Goal: Task Accomplishment & Management: Complete application form

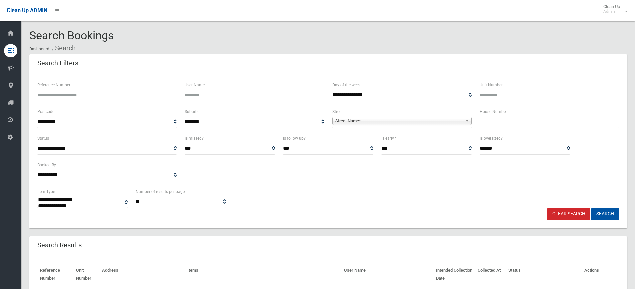
select select
click at [498, 124] on input "text" at bounding box center [549, 122] width 139 height 12
click at [480, 120] on input "text" at bounding box center [549, 122] width 139 height 12
type input "**"
click at [425, 122] on span "Street Name*" at bounding box center [399, 121] width 127 height 8
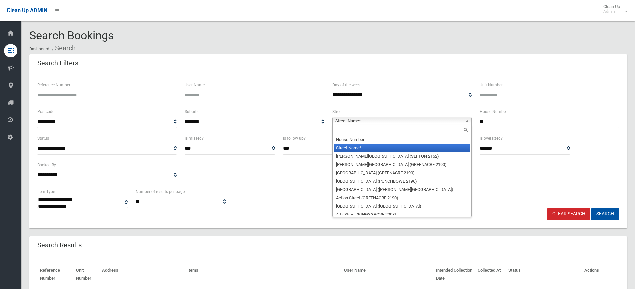
click at [377, 129] on input "text" at bounding box center [402, 130] width 136 height 8
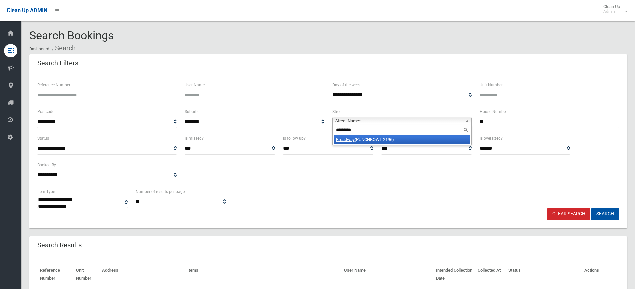
type input "********"
click at [387, 139] on li "Broadway (PUNCHBOWL 2196)" at bounding box center [402, 139] width 136 height 8
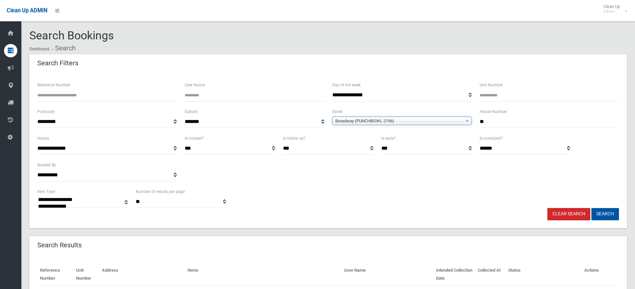
click at [598, 214] on button "Search" at bounding box center [606, 214] width 28 height 12
select select
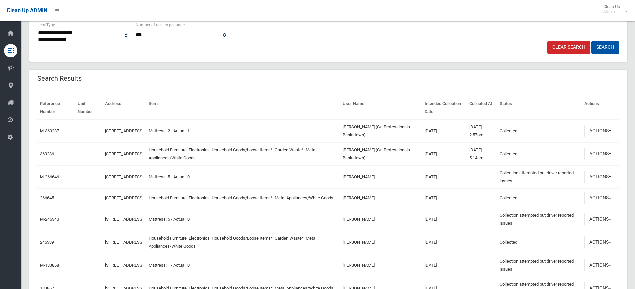
scroll to position [167, 0]
click at [602, 156] on button "Actions" at bounding box center [601, 154] width 32 height 12
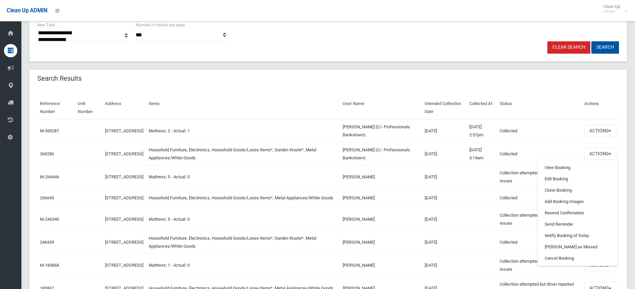
click at [458, 273] on td "24/11/2021" at bounding box center [444, 265] width 45 height 23
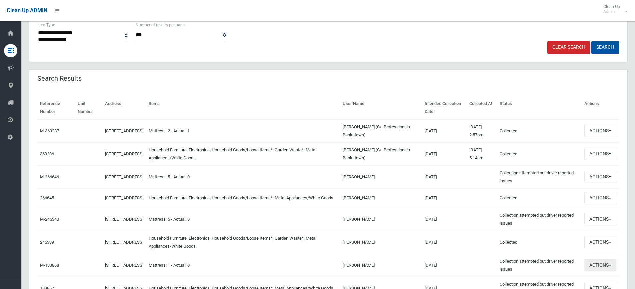
click at [592, 267] on button "Actions" at bounding box center [601, 265] width 32 height 12
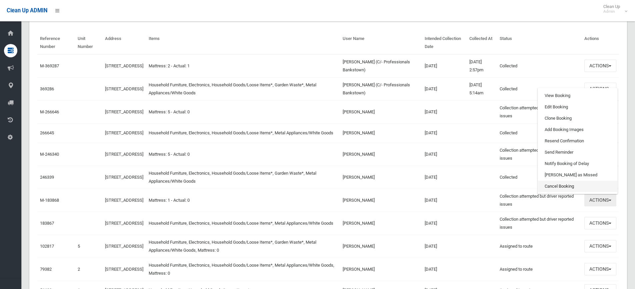
scroll to position [300, 0]
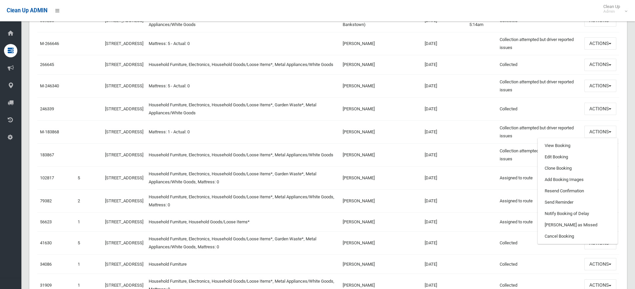
drag, startPoint x: 474, startPoint y: 160, endPoint x: 512, endPoint y: 160, distance: 38.4
click at [475, 160] on td at bounding box center [482, 154] width 30 height 23
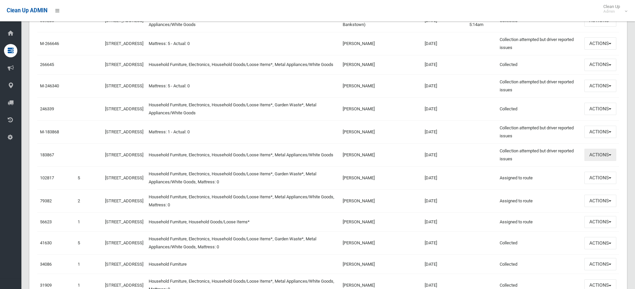
click at [593, 159] on button "Actions" at bounding box center [601, 155] width 32 height 12
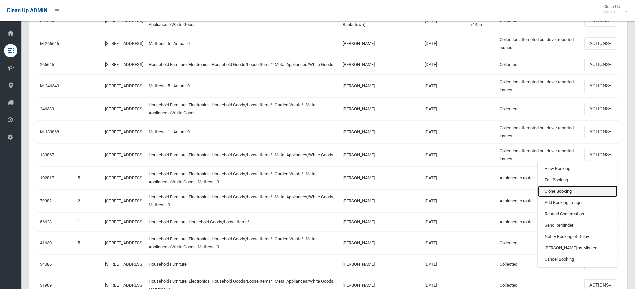
click at [560, 193] on link "Clone Booking" at bounding box center [577, 191] width 79 height 11
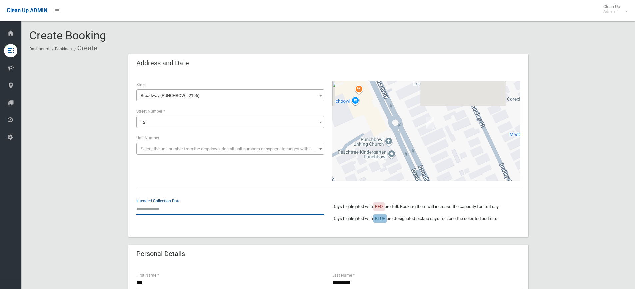
click at [147, 210] on input "text" at bounding box center [230, 209] width 188 height 12
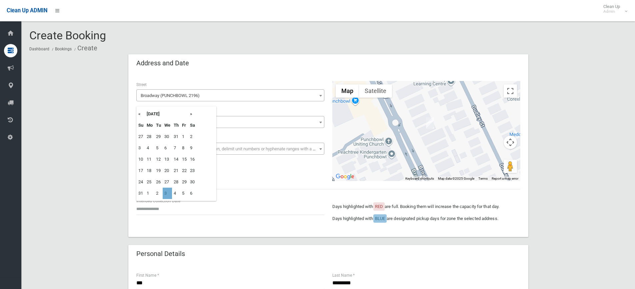
click at [166, 193] on td "3" at bounding box center [167, 193] width 9 height 11
type input "**********"
click at [166, 193] on div "**********" at bounding box center [328, 155] width 400 height 164
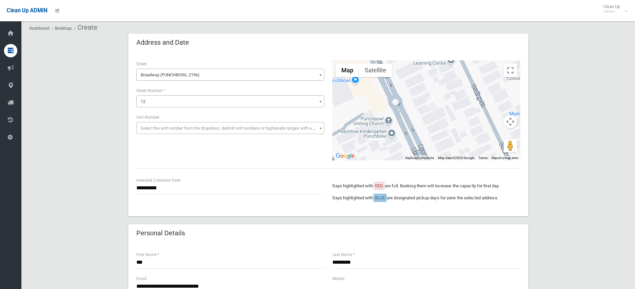
scroll to position [100, 0]
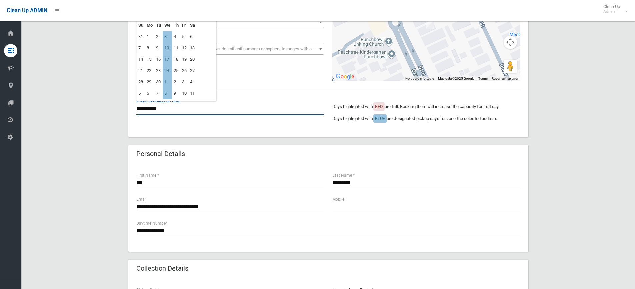
click at [157, 110] on input "**********" at bounding box center [230, 109] width 188 height 12
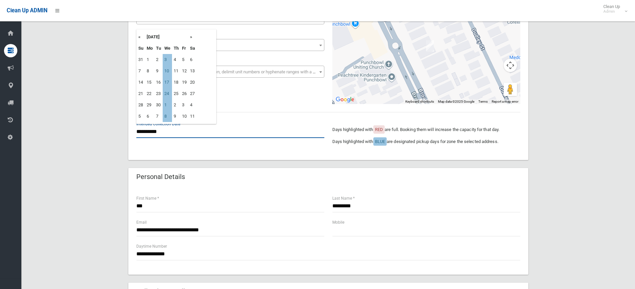
scroll to position [67, 0]
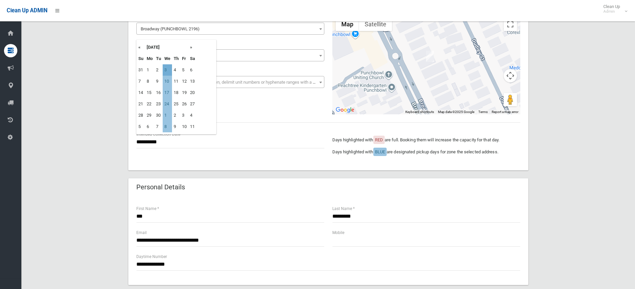
click at [166, 69] on td "3" at bounding box center [167, 69] width 9 height 11
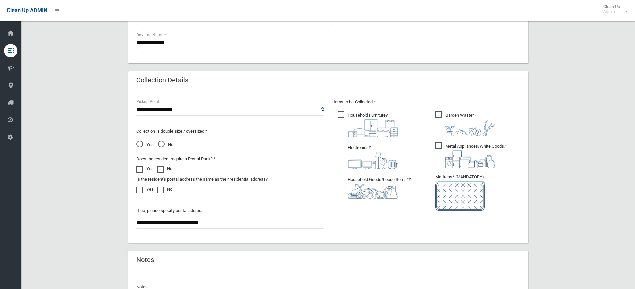
scroll to position [300, 0]
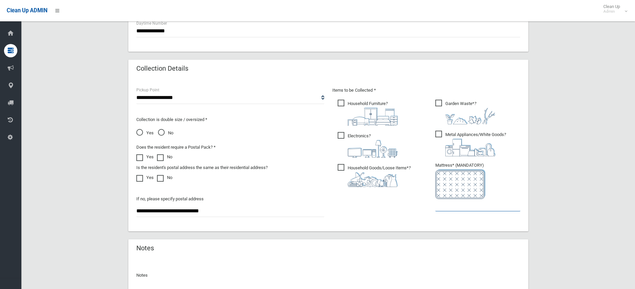
click at [457, 206] on input "text" at bounding box center [478, 205] width 85 height 12
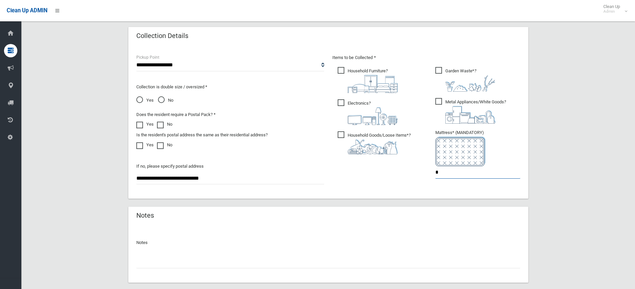
scroll to position [371, 0]
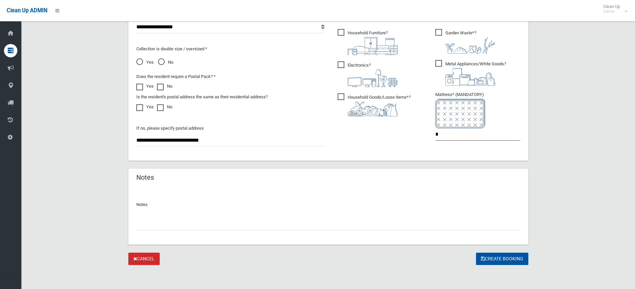
type input "*"
click at [200, 225] on input "text" at bounding box center [328, 224] width 384 height 12
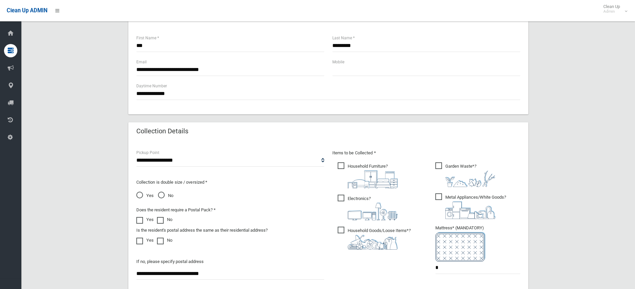
scroll to position [104, 0]
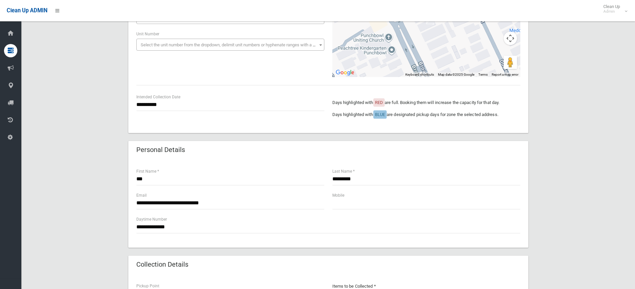
type input "**********"
click at [343, 204] on input "text" at bounding box center [427, 203] width 188 height 12
click at [350, 200] on input "text" at bounding box center [427, 203] width 188 height 12
paste input "**********"
click at [337, 202] on input "**********" at bounding box center [427, 203] width 188 height 12
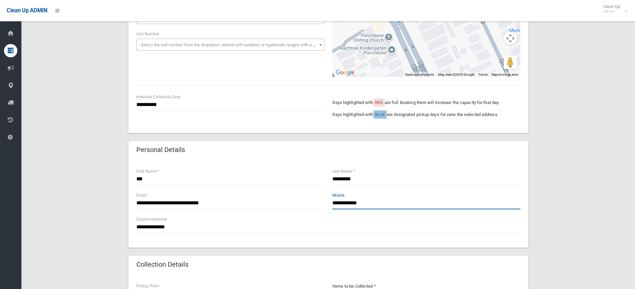
click at [343, 201] on input "**********" at bounding box center [427, 203] width 188 height 12
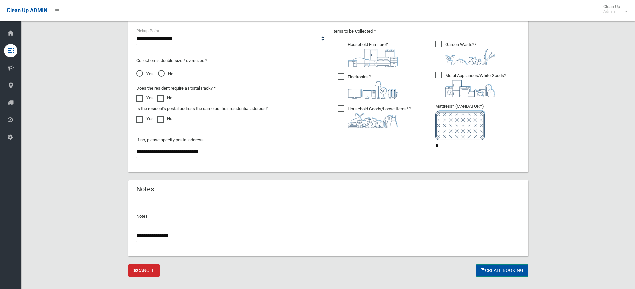
scroll to position [371, 0]
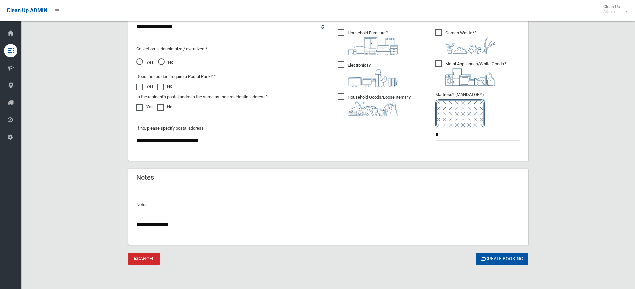
type input "**********"
click at [511, 259] on button "Create Booking" at bounding box center [502, 259] width 52 height 12
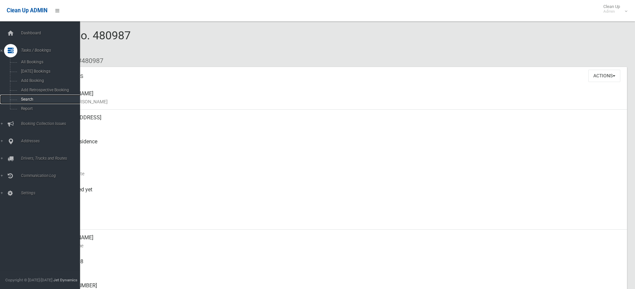
drag, startPoint x: 39, startPoint y: 101, endPoint x: 60, endPoint y: 43, distance: 62.0
click at [39, 100] on span "Search" at bounding box center [49, 99] width 60 height 5
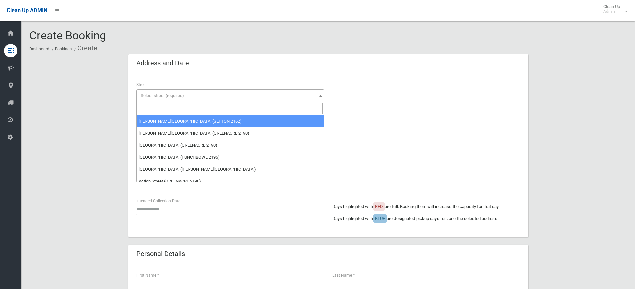
click at [210, 108] on input "search" at bounding box center [230, 108] width 185 height 11
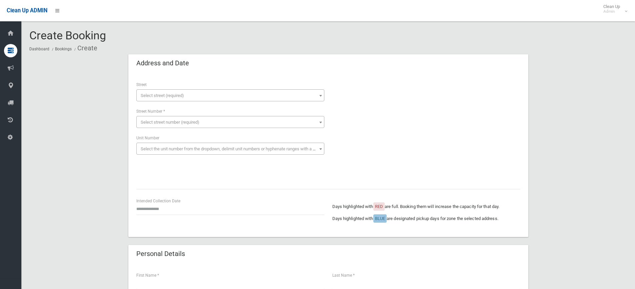
drag, startPoint x: 214, startPoint y: 94, endPoint x: 206, endPoint y: 59, distance: 35.9
click at [214, 94] on span "Select street (required)" at bounding box center [230, 95] width 185 height 9
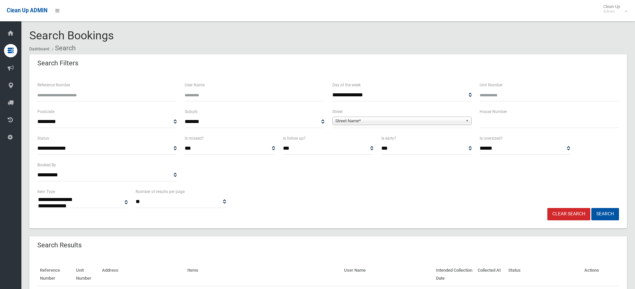
select select
click at [500, 124] on input "text" at bounding box center [549, 122] width 139 height 12
type input "*"
click at [430, 122] on span "Street Name*" at bounding box center [399, 121] width 127 height 8
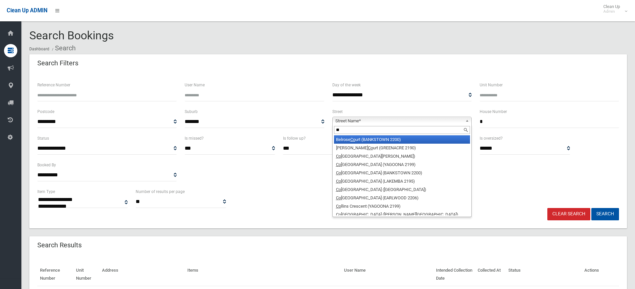
type input "*"
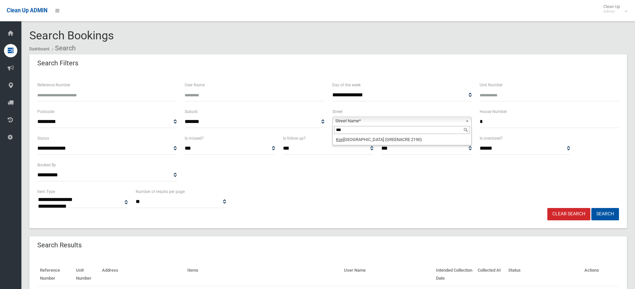
type input "***"
click at [380, 148] on div "Is early? *** ***** *********" at bounding box center [427, 147] width 98 height 27
click at [382, 140] on label "Is early?" at bounding box center [389, 138] width 15 height 7
click at [382, 142] on select "*** ***** *********" at bounding box center [427, 148] width 90 height 12
click at [373, 121] on span "Street Name*" at bounding box center [399, 121] width 127 height 8
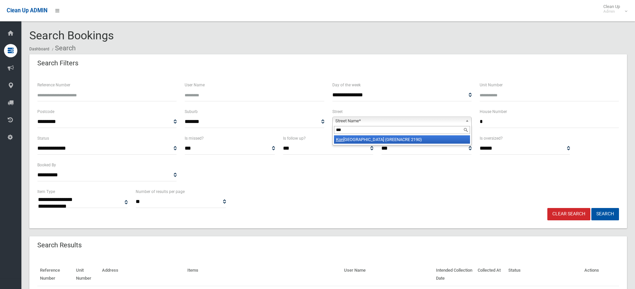
type input "***"
click at [390, 140] on li "Kon rad Avenue (GREENACRE 2190)" at bounding box center [402, 139] width 136 height 8
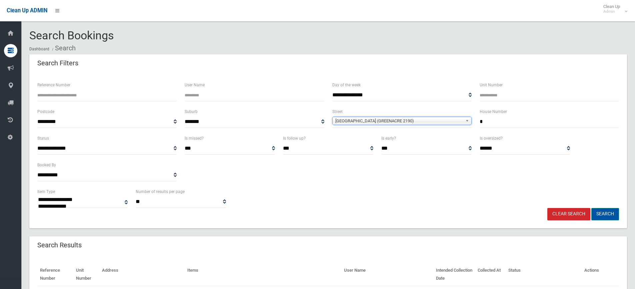
click at [601, 214] on button "Search" at bounding box center [606, 214] width 28 height 12
select select
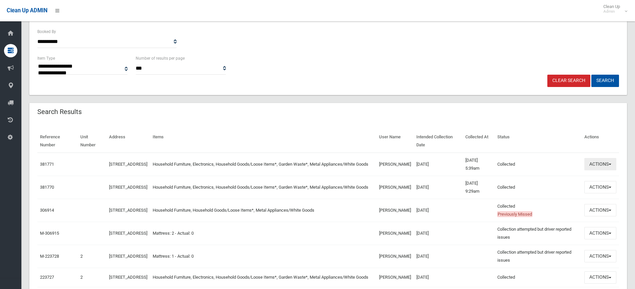
click at [604, 165] on button "Actions" at bounding box center [601, 164] width 32 height 12
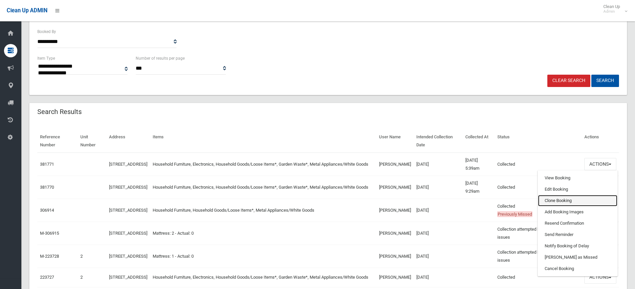
click at [558, 201] on link "Clone Booking" at bounding box center [577, 200] width 79 height 11
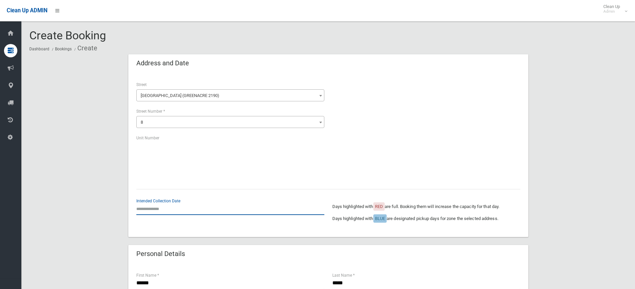
click at [153, 209] on input "text" at bounding box center [230, 209] width 188 height 12
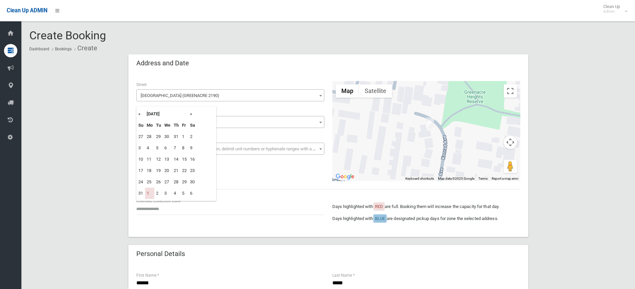
click at [192, 114] on th "»" at bounding box center [192, 113] width 8 height 11
click at [152, 148] on td "8" at bounding box center [149, 147] width 9 height 11
type input "**********"
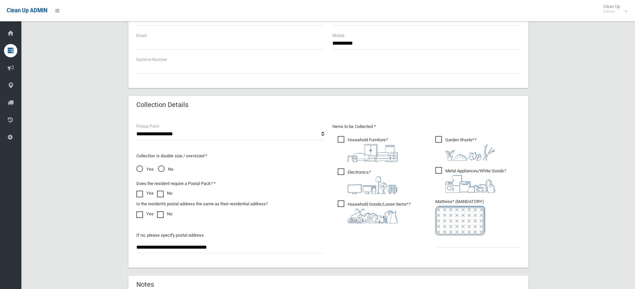
scroll to position [267, 0]
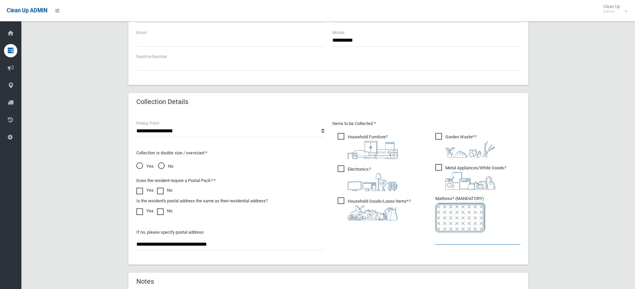
click at [449, 244] on input "text" at bounding box center [478, 239] width 85 height 12
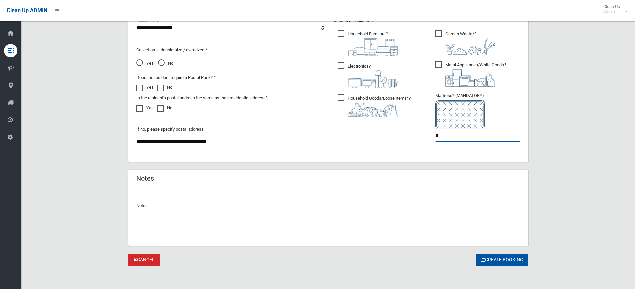
scroll to position [371, 0]
type input "*"
click at [499, 258] on button "Create Booking" at bounding box center [502, 259] width 52 height 12
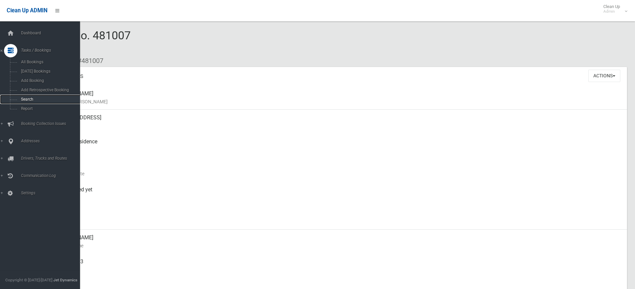
click at [32, 95] on link "Search" at bounding box center [42, 99] width 85 height 9
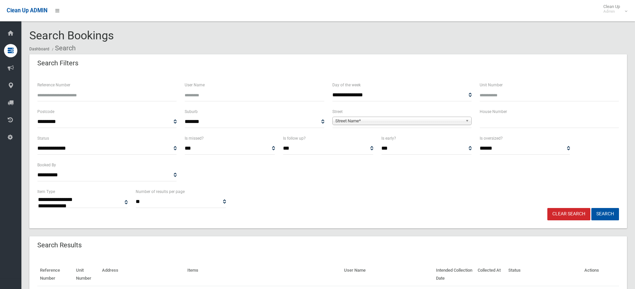
select select
click at [483, 122] on input "text" at bounding box center [549, 122] width 139 height 12
type input "**"
click at [448, 118] on span "Street Name*" at bounding box center [399, 121] width 127 height 8
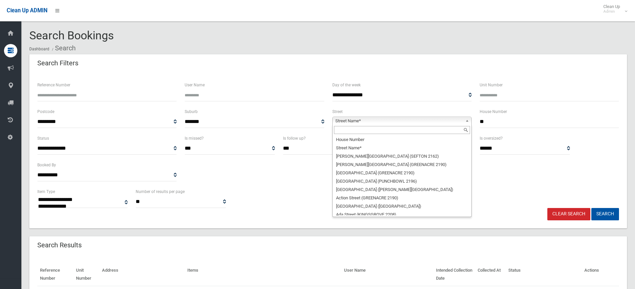
click at [384, 130] on input "text" at bounding box center [402, 130] width 136 height 8
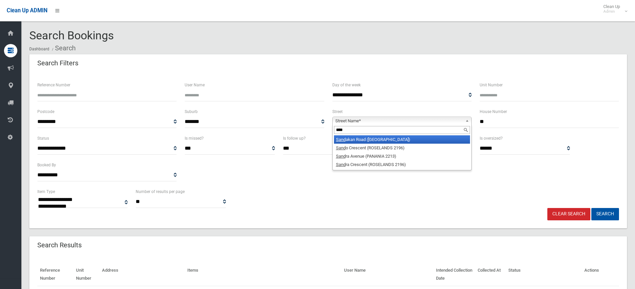
type input "****"
click at [383, 138] on li "Sand akan Road (REVESBY HEIGHTS 2212)" at bounding box center [402, 139] width 136 height 8
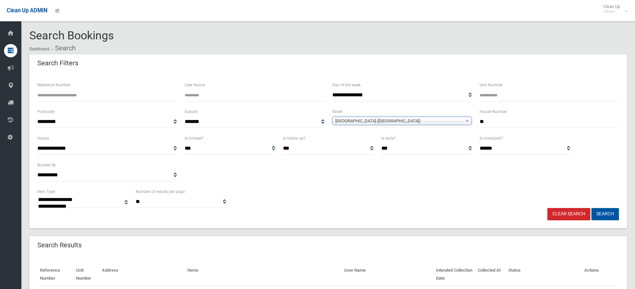
click at [610, 212] on button "Search" at bounding box center [606, 214] width 28 height 12
select select
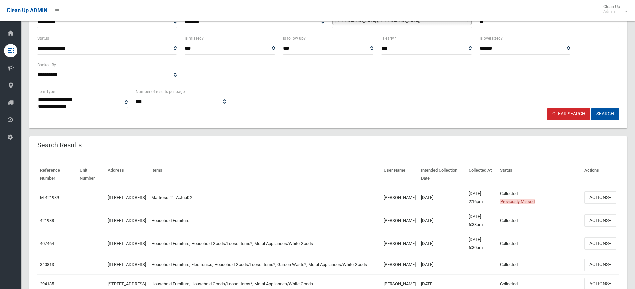
scroll to position [100, 0]
click at [602, 199] on button "Actions" at bounding box center [601, 197] width 32 height 12
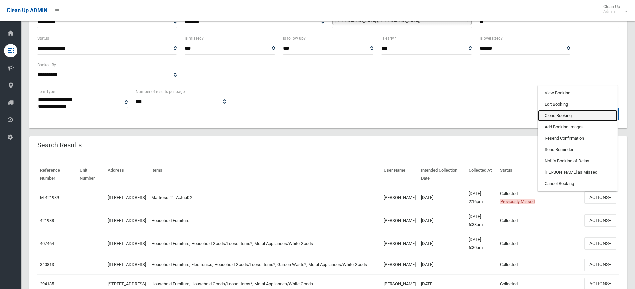
click at [567, 114] on link "Clone Booking" at bounding box center [577, 115] width 79 height 11
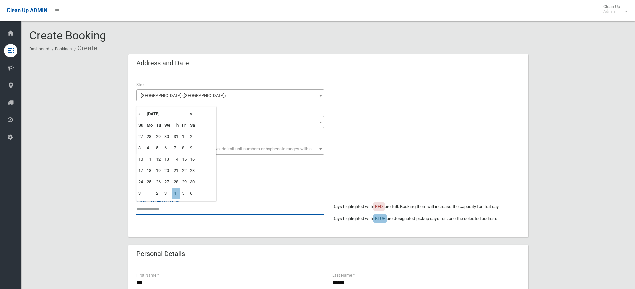
click at [160, 210] on input "text" at bounding box center [230, 209] width 188 height 12
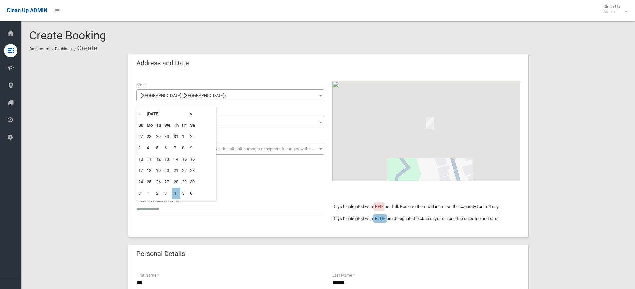
click at [177, 192] on td "4" at bounding box center [176, 193] width 8 height 11
type input "**********"
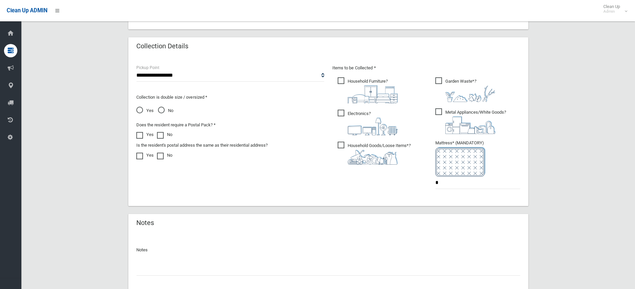
scroll to position [368, 0]
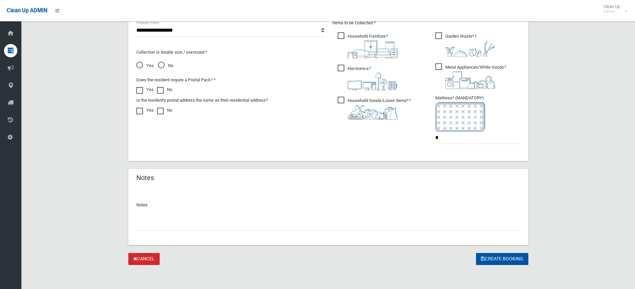
click at [344, 98] on span "Household Goods/Loose Items* ?" at bounding box center [374, 108] width 73 height 23
drag, startPoint x: 340, startPoint y: 69, endPoint x: 339, endPoint y: 49, distance: 19.7
click at [340, 68] on span "Electronics ?" at bounding box center [368, 78] width 60 height 26
click at [342, 38] on span "Household Furniture ?" at bounding box center [368, 45] width 60 height 26
click at [438, 35] on span "Garden Waste* ?" at bounding box center [466, 44] width 60 height 25
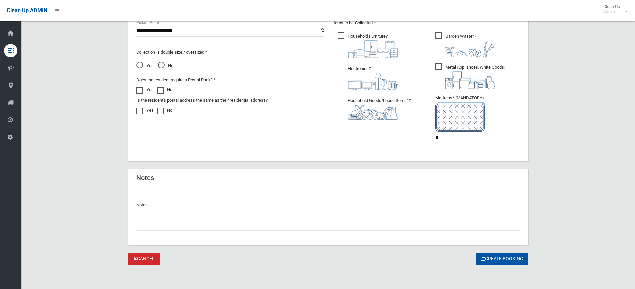
click at [439, 67] on span "Metal Appliances/White Goods ?" at bounding box center [471, 76] width 71 height 26
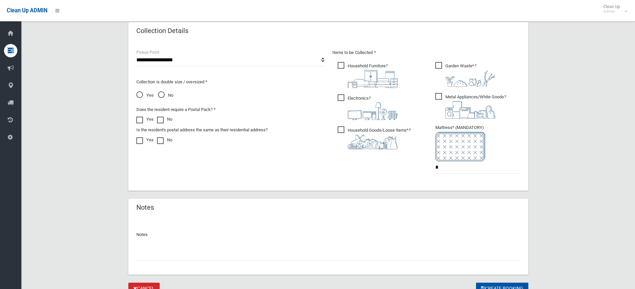
scroll to position [301, 0]
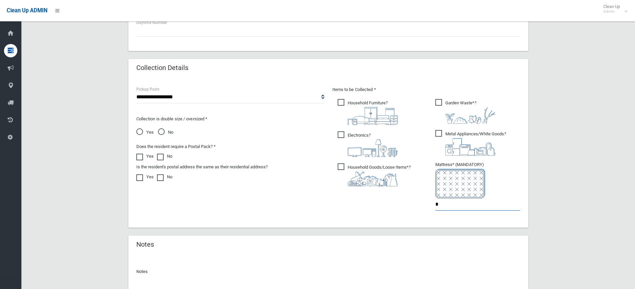
click at [453, 206] on input "*" at bounding box center [478, 204] width 85 height 12
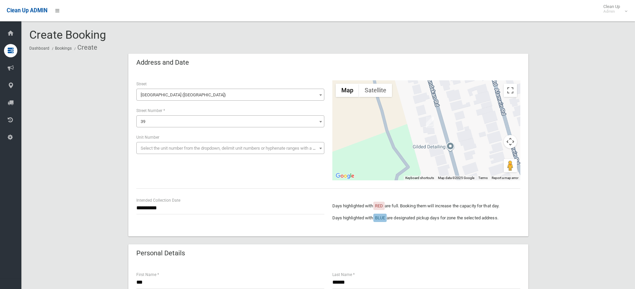
scroll to position [0, 0]
type input "*"
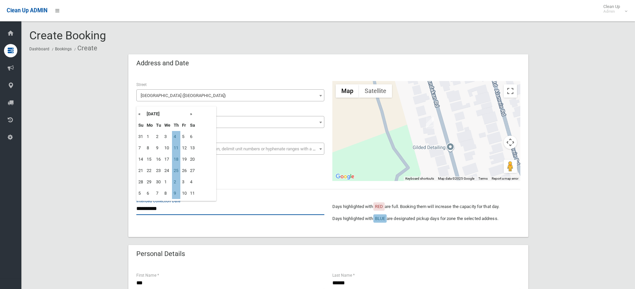
click at [153, 213] on input "**********" at bounding box center [230, 209] width 188 height 12
click at [173, 139] on td "4" at bounding box center [176, 136] width 8 height 11
drag, startPoint x: 151, startPoint y: 210, endPoint x: 154, endPoint y: 196, distance: 13.6
click at [152, 207] on input "**********" at bounding box center [230, 209] width 188 height 12
click at [140, 114] on th "«" at bounding box center [141, 113] width 8 height 11
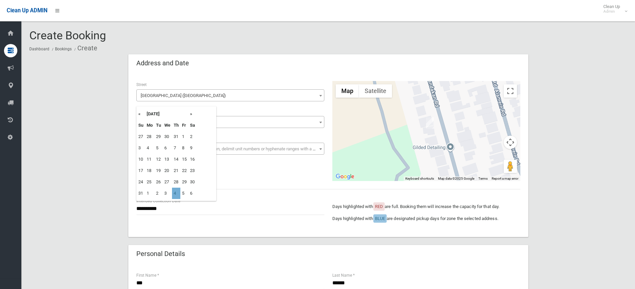
click at [175, 191] on td "4" at bounding box center [176, 193] width 8 height 11
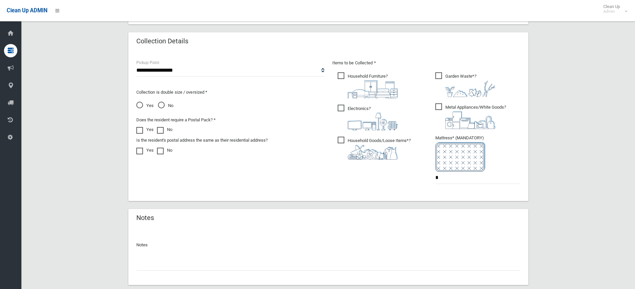
scroll to position [368, 0]
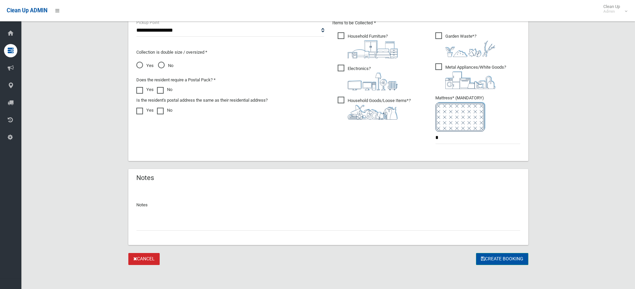
click at [490, 257] on button "Create Booking" at bounding box center [502, 259] width 52 height 12
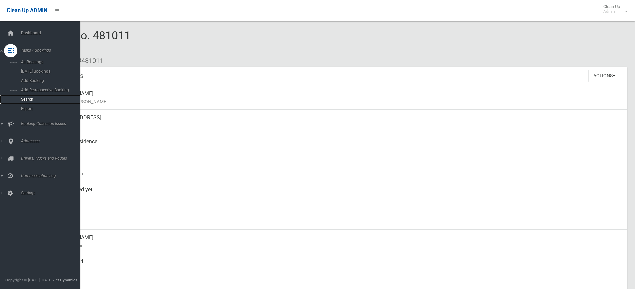
click at [30, 99] on span "Search" at bounding box center [49, 99] width 60 height 5
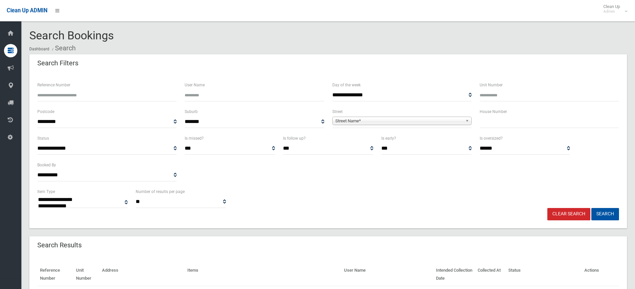
select select
